Goal: Information Seeking & Learning: Find specific fact

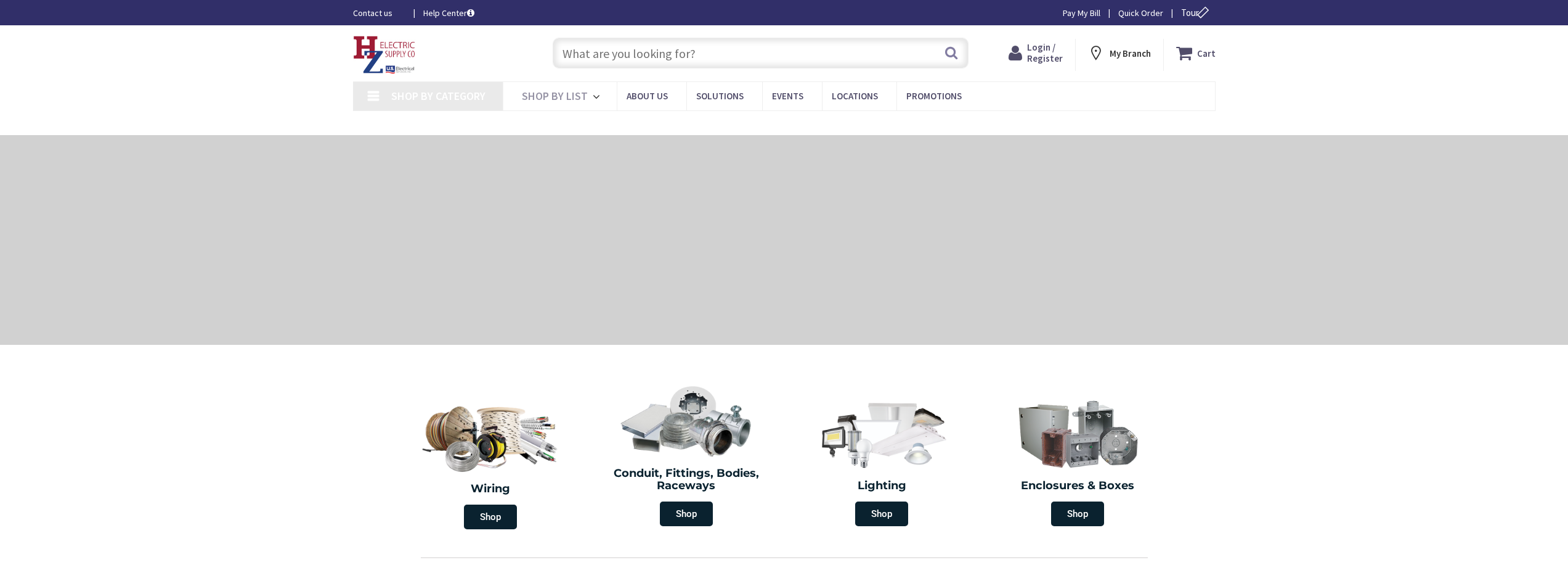
type input "MA-[GEOGRAPHIC_DATA], [GEOGRAPHIC_DATA]"
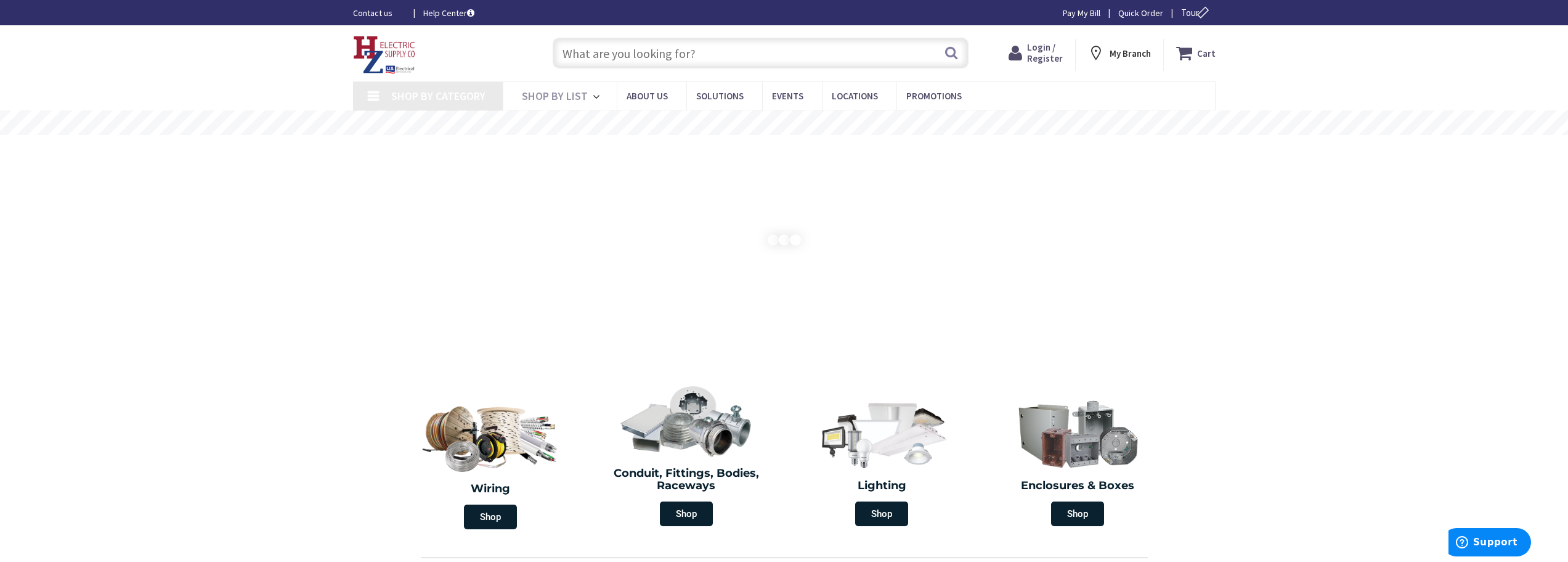
click at [653, 54] on input "text" at bounding box center [760, 52] width 416 height 31
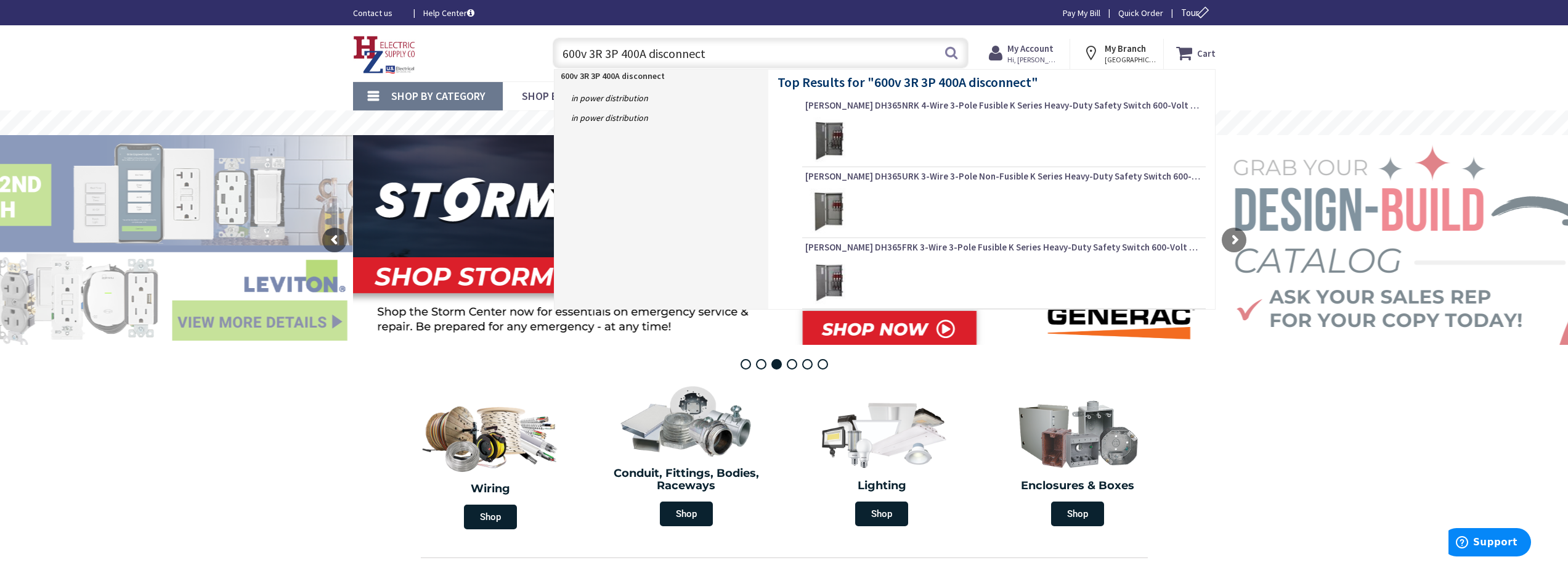
click at [644, 53] on input "600v 3R 3P 400A disconnect" at bounding box center [760, 52] width 416 height 31
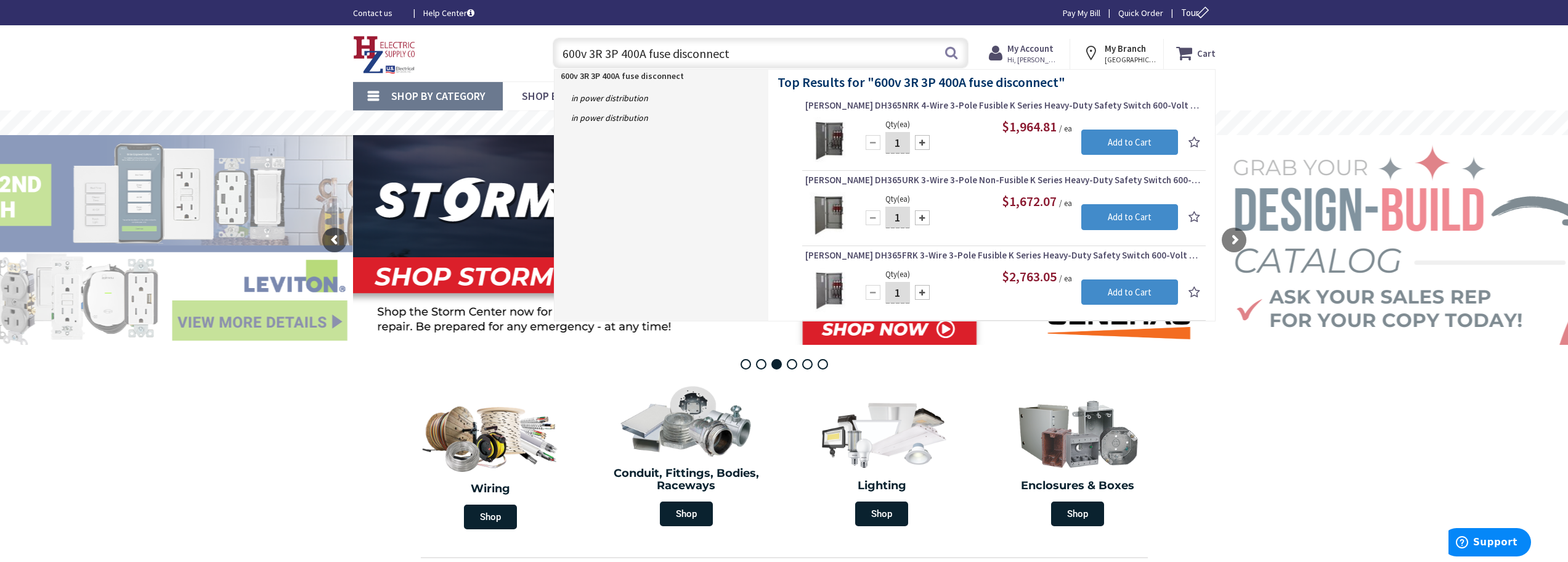
type input "600v 3R 3P 400A fused disconnect"
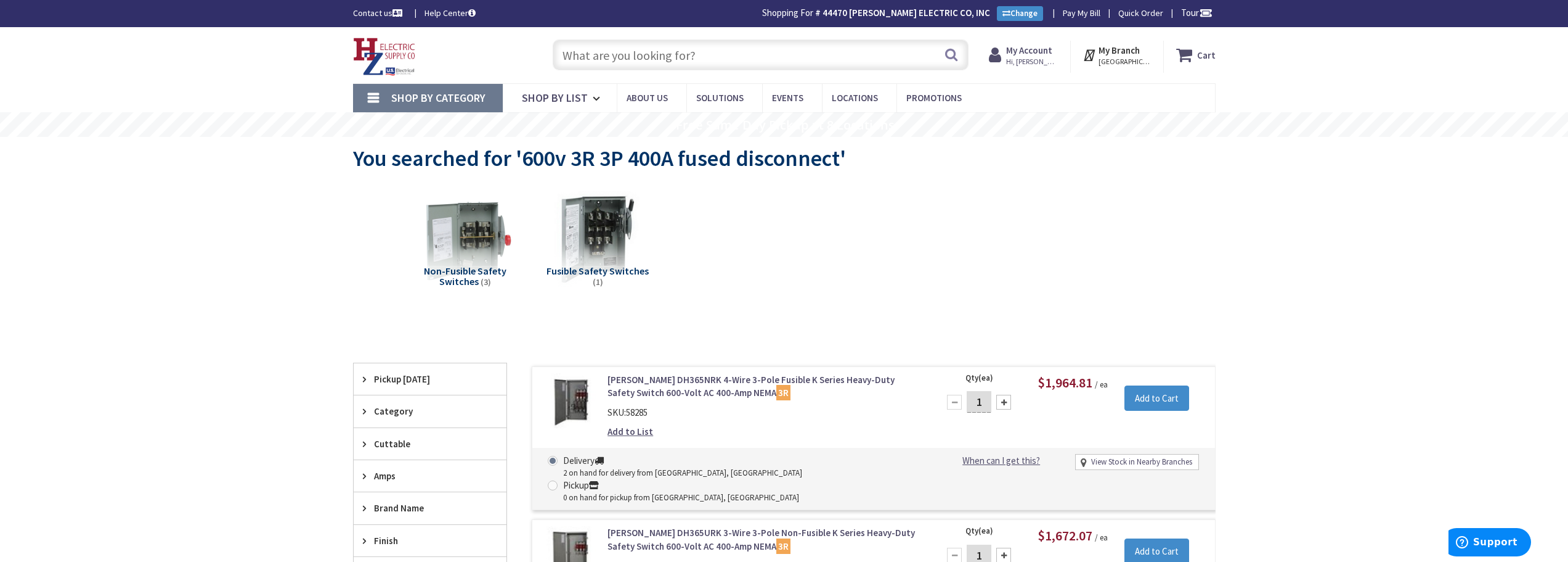
click at [626, 47] on input "text" at bounding box center [760, 55] width 416 height 31
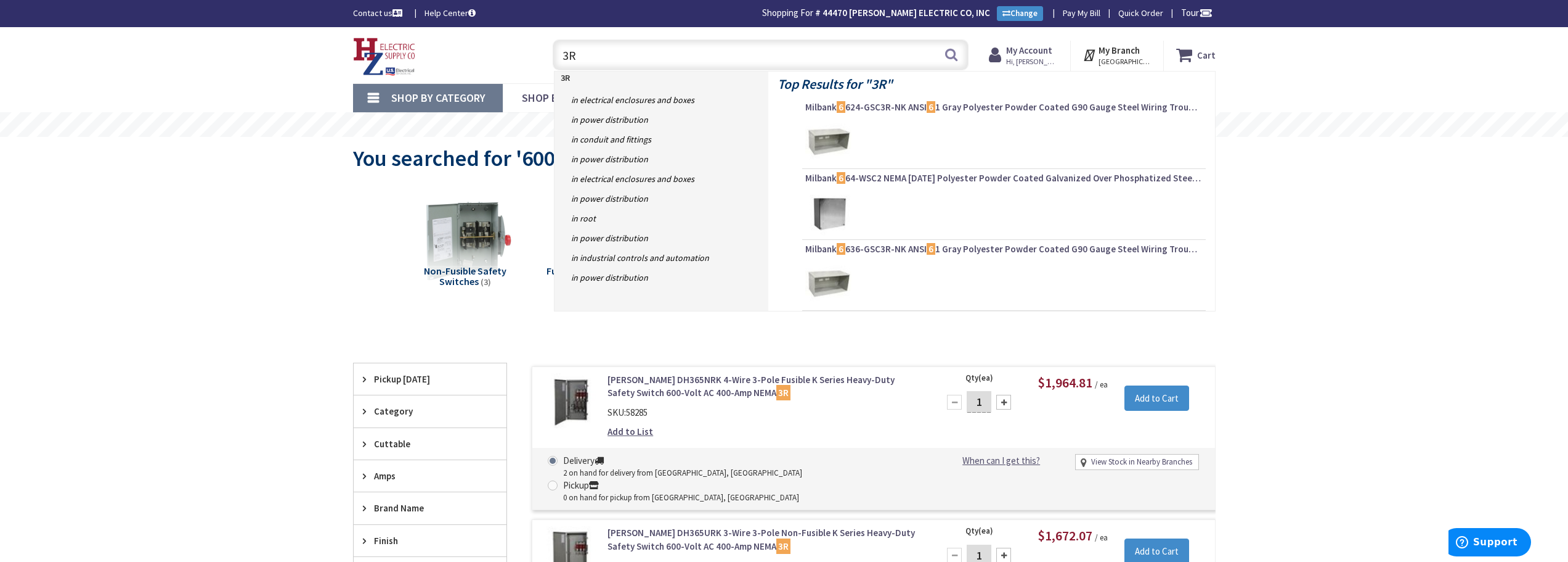
type input "3"
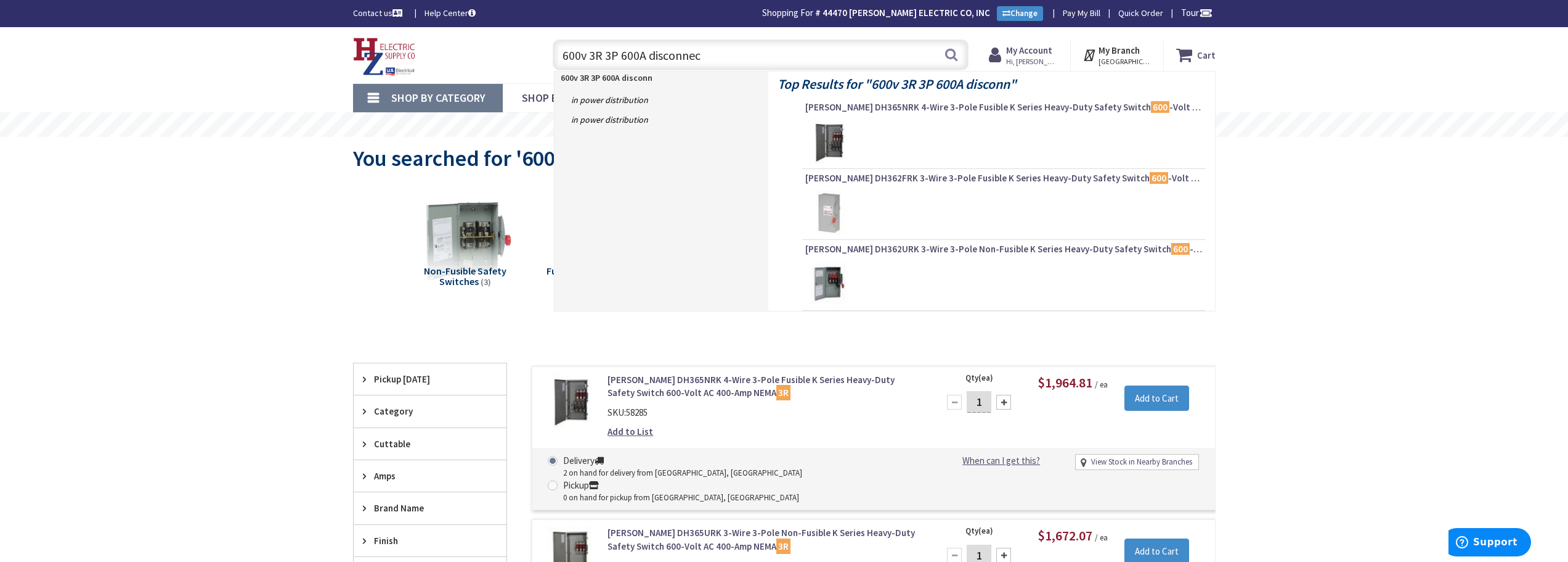
type input "600v 3R 3P 600A disconnect"
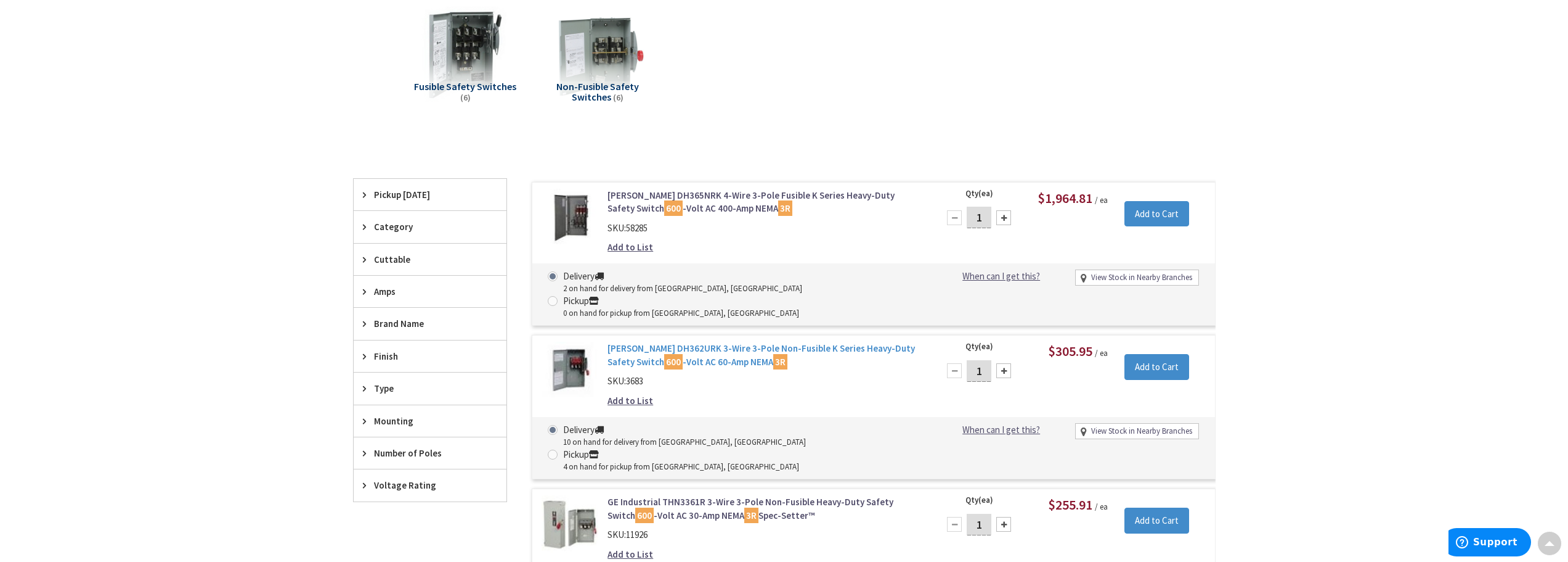
scroll to position [185, 0]
click at [401, 299] on div "Amps" at bounding box center [429, 291] width 153 height 31
click at [308, 288] on div "Skip to Content Toggle Nav Search Cart My Cart Close" at bounding box center [784, 525] width 1568 height 1367
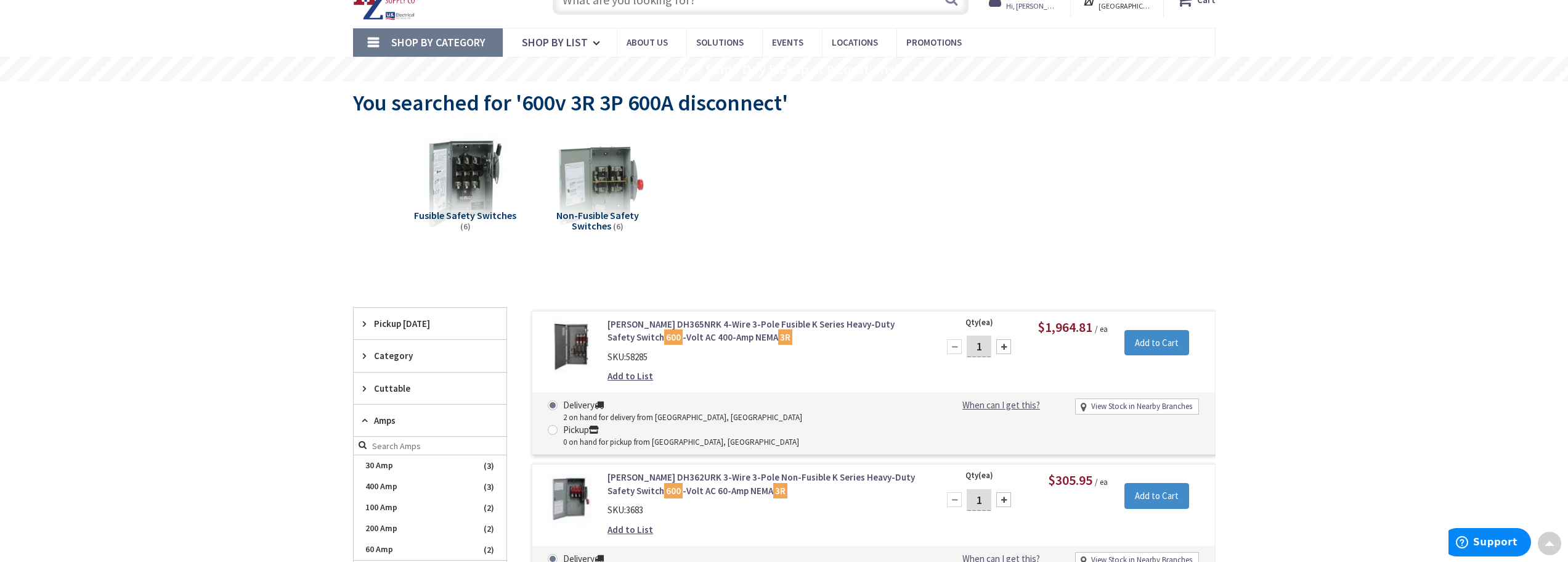
scroll to position [0, 0]
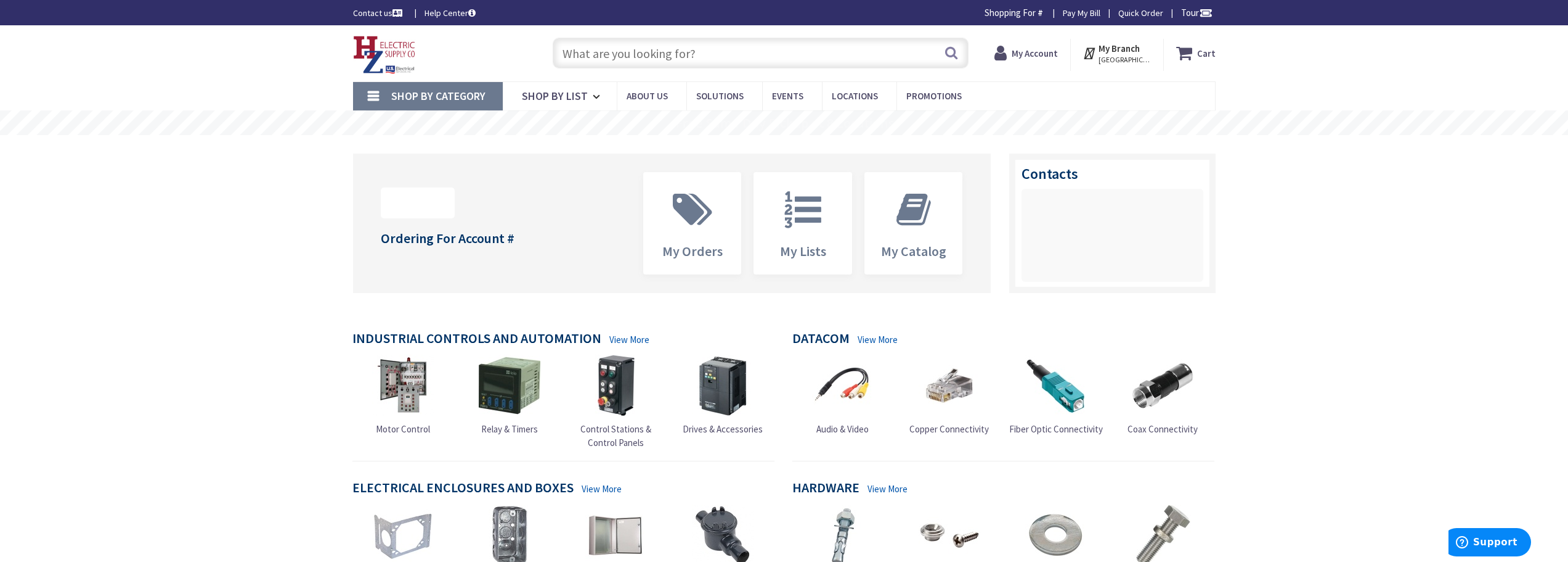
click at [609, 60] on input "text" at bounding box center [760, 52] width 416 height 31
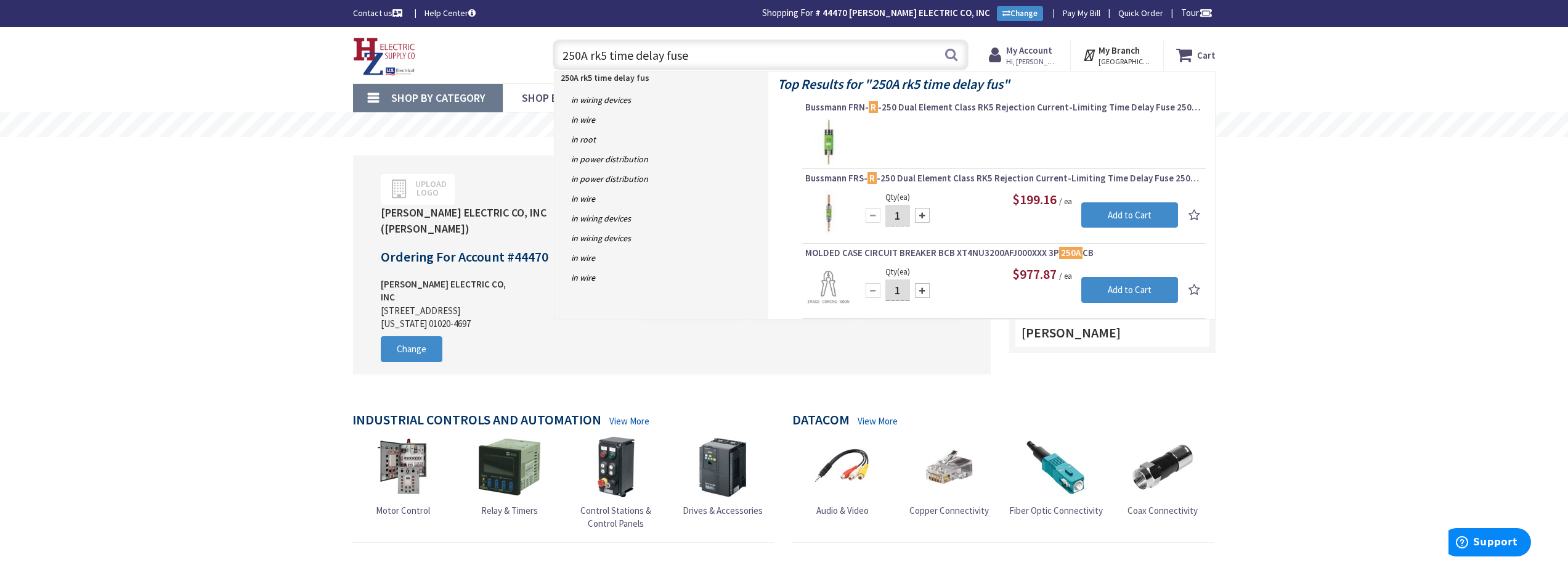
type input "250A rk5 time delay fuses"
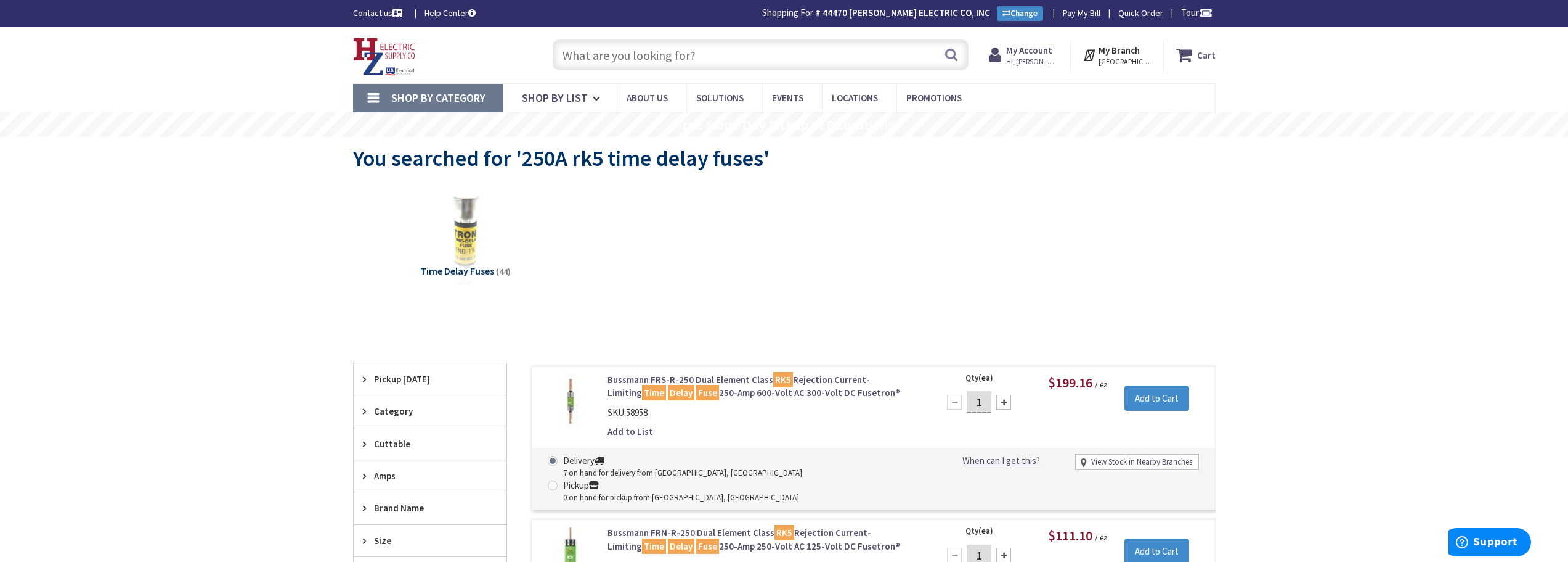
click at [614, 51] on input "text" at bounding box center [760, 55] width 416 height 31
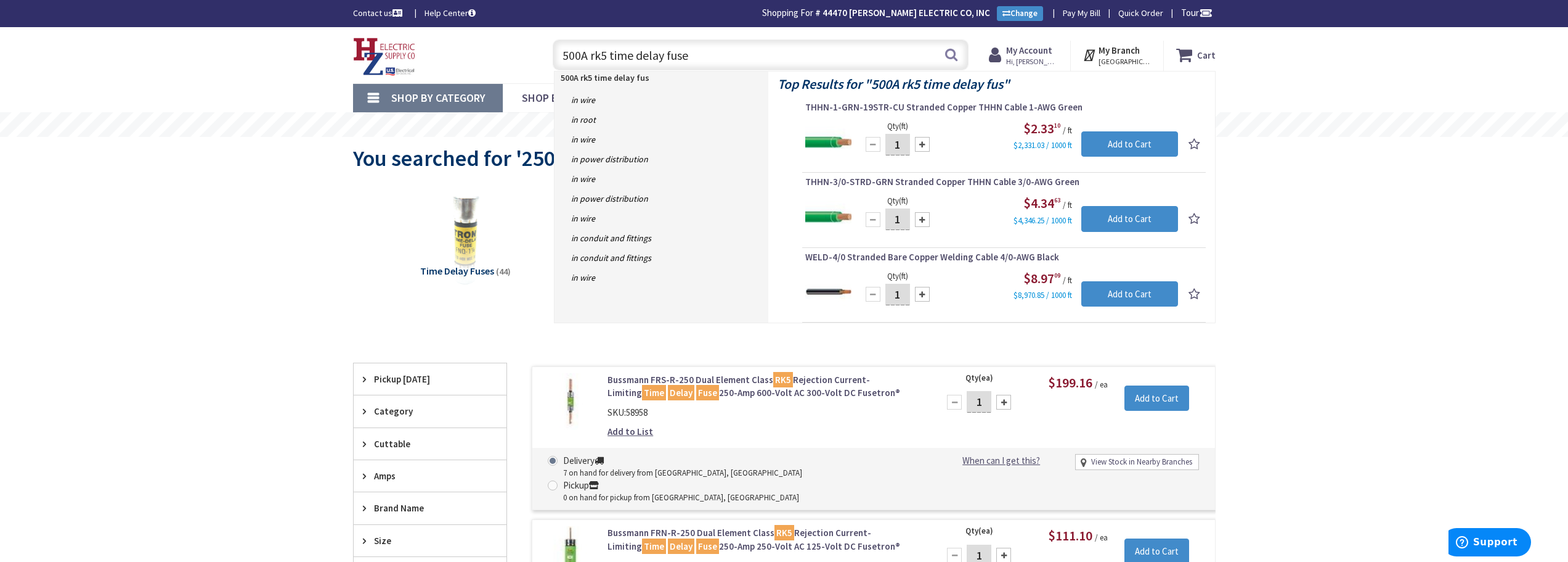
type input "500A rk5 time delay fuses"
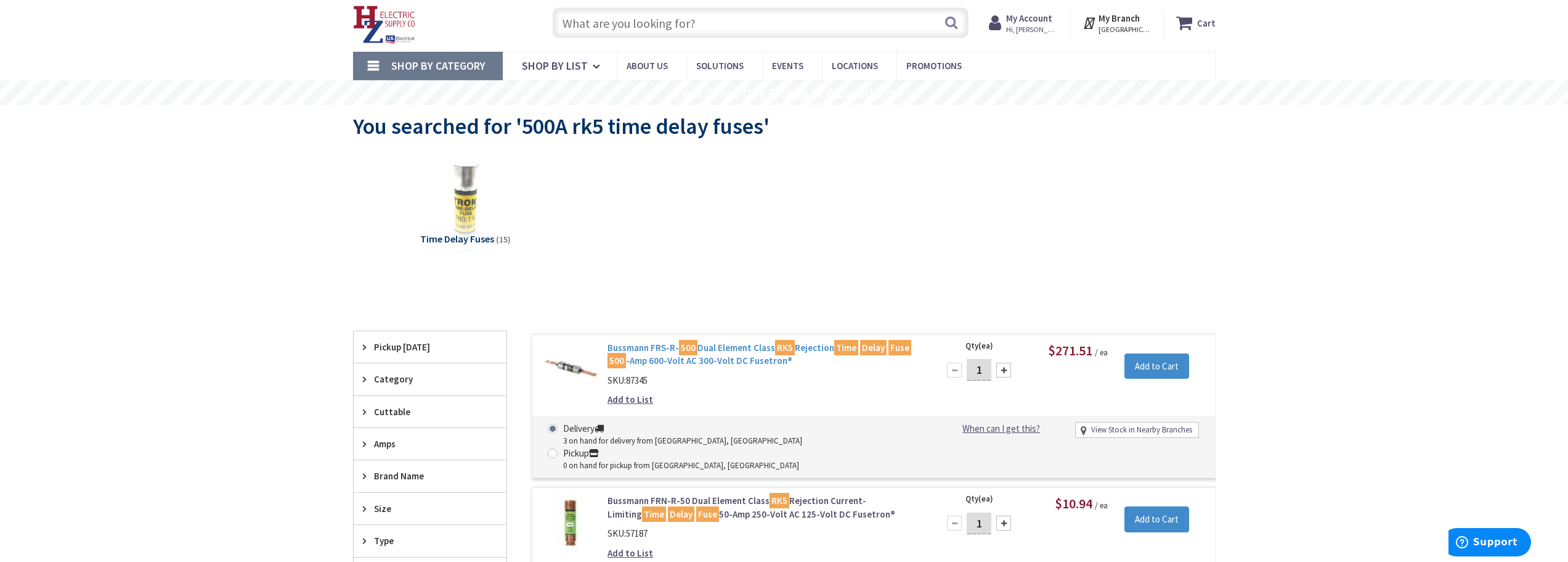
scroll to position [62, 0]
